Goal: Information Seeking & Learning: Learn about a topic

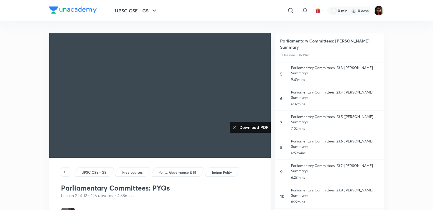
click at [286, 71] on h6 "5" at bounding box center [283, 74] width 7 height 6
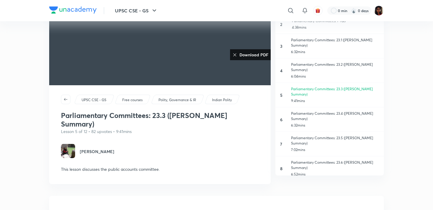
scroll to position [78, 0]
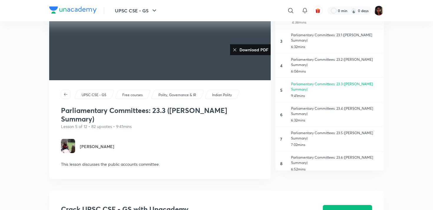
click at [312, 32] on p "Parliamentary Committees: 23.1 ([PERSON_NAME] Summary)" at bounding box center [335, 37] width 88 height 11
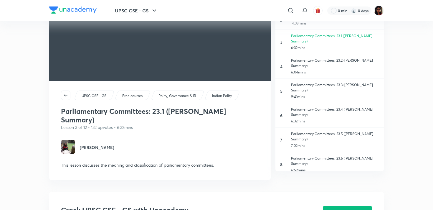
scroll to position [95, 0]
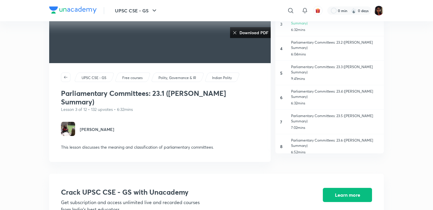
click at [93, 122] on h4 "[PERSON_NAME]" at bounding box center [97, 129] width 34 height 15
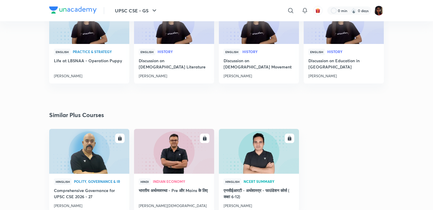
scroll to position [405, 0]
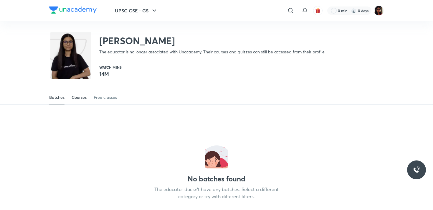
click at [83, 97] on div "Courses" at bounding box center [79, 97] width 15 height 6
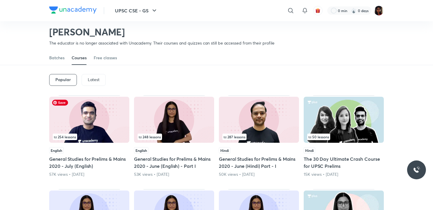
scroll to position [21, 0]
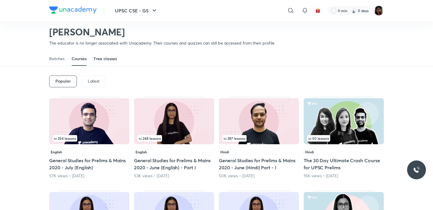
click at [107, 58] on div "Free classes" at bounding box center [105, 59] width 23 height 6
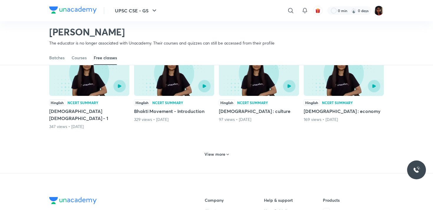
scroll to position [274, 0]
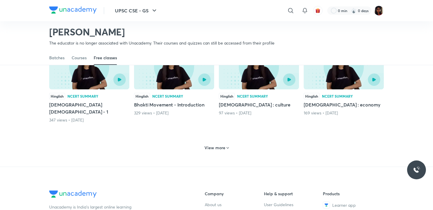
click at [213, 145] on h6 "View more" at bounding box center [215, 148] width 21 height 6
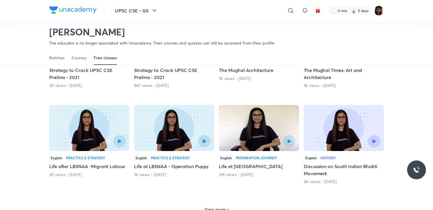
scroll to position [532, 0]
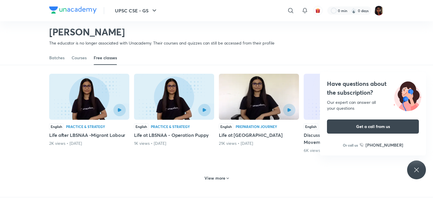
click at [216, 175] on h6 "View more" at bounding box center [215, 178] width 21 height 6
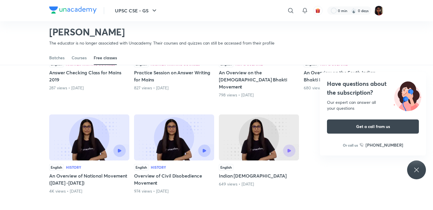
scroll to position [787, 0]
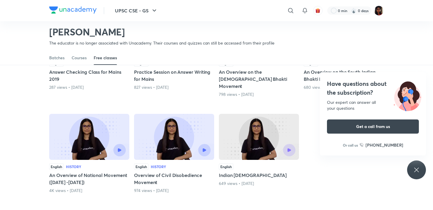
click at [417, 171] on icon at bounding box center [416, 169] width 7 height 7
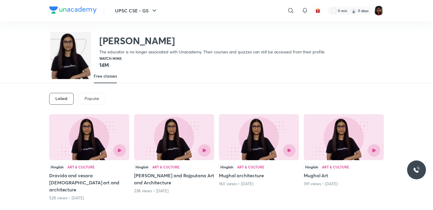
scroll to position [0, 0]
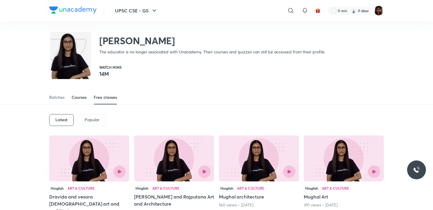
click at [82, 99] on div "Courses" at bounding box center [79, 97] width 15 height 6
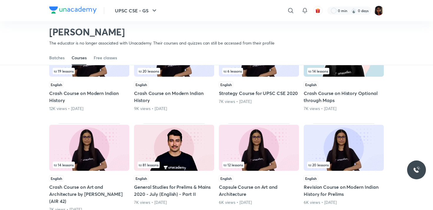
scroll to position [180, 0]
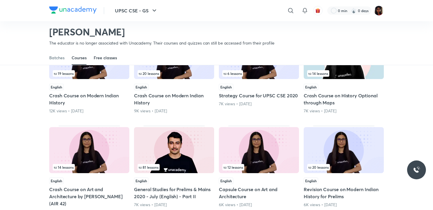
click at [110, 53] on link "Free classes" at bounding box center [105, 58] width 23 height 14
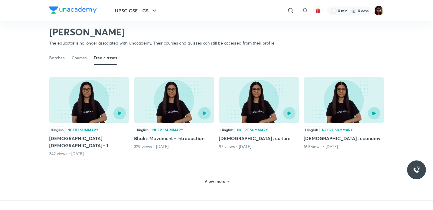
scroll to position [239, 0]
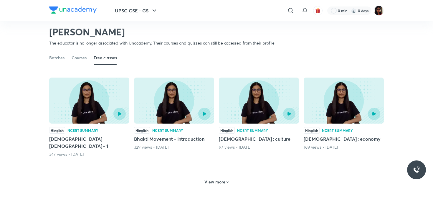
click at [219, 177] on div "View more" at bounding box center [216, 181] width 29 height 9
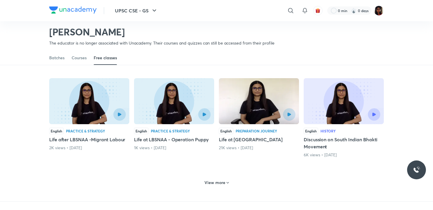
scroll to position [527, 0]
click at [210, 179] on h6 "View more" at bounding box center [215, 182] width 21 height 6
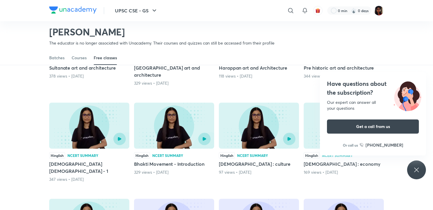
scroll to position [80, 0]
